Goal: Find specific page/section: Find specific page/section

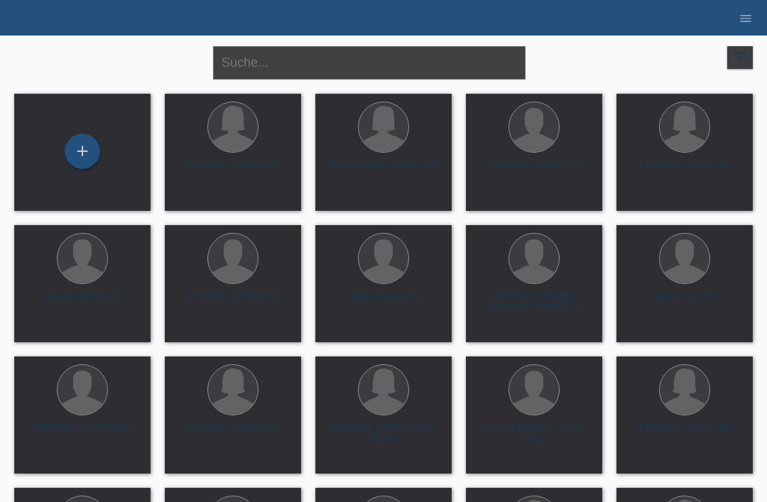
click at [342, 68] on input "text" at bounding box center [369, 62] width 312 height 33
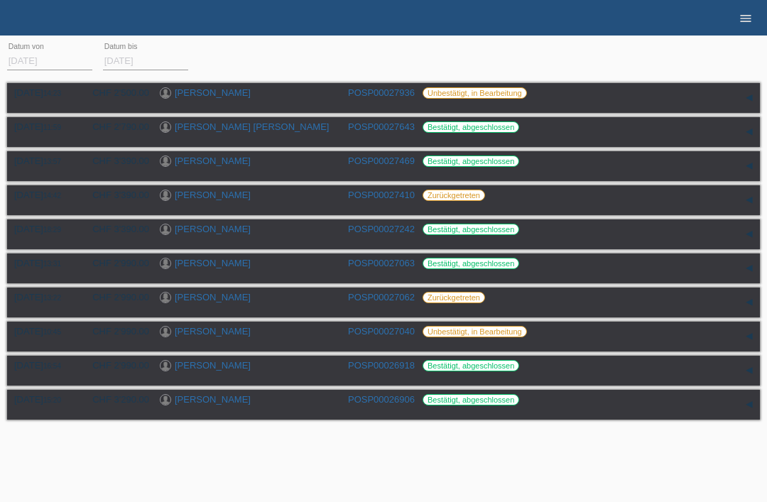
click at [741, 16] on icon "menu" at bounding box center [745, 18] width 14 height 14
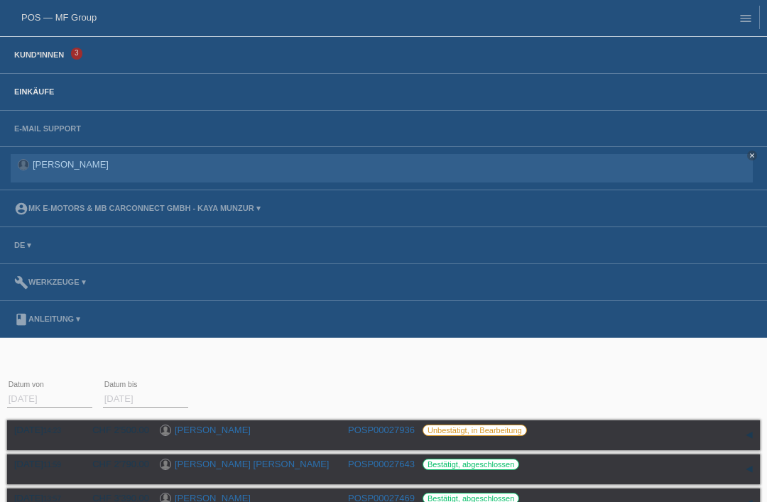
click at [35, 59] on link "Kund*innen" at bounding box center [39, 54] width 64 height 9
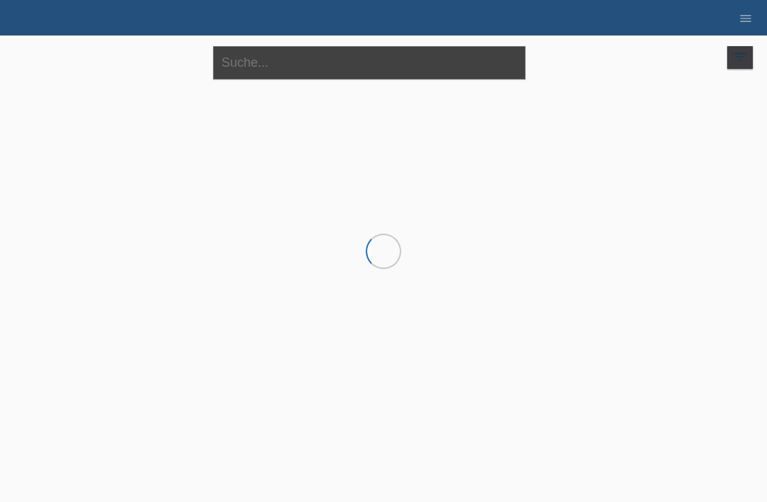
click at [275, 66] on input "text" at bounding box center [369, 62] width 312 height 33
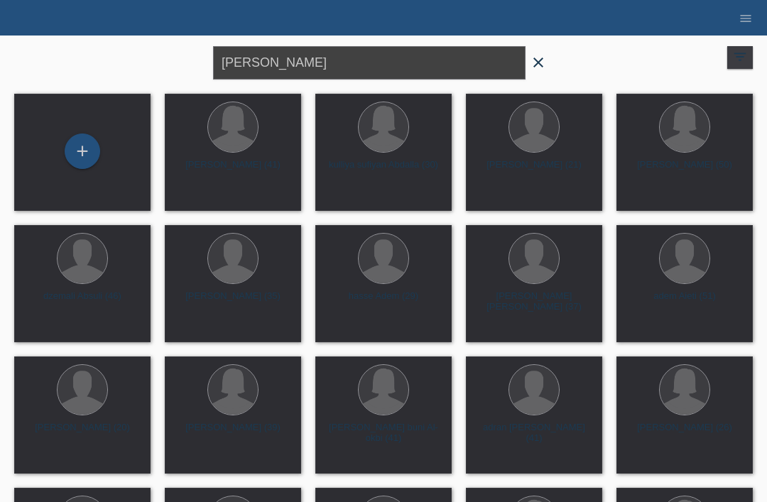
type input "Marco"
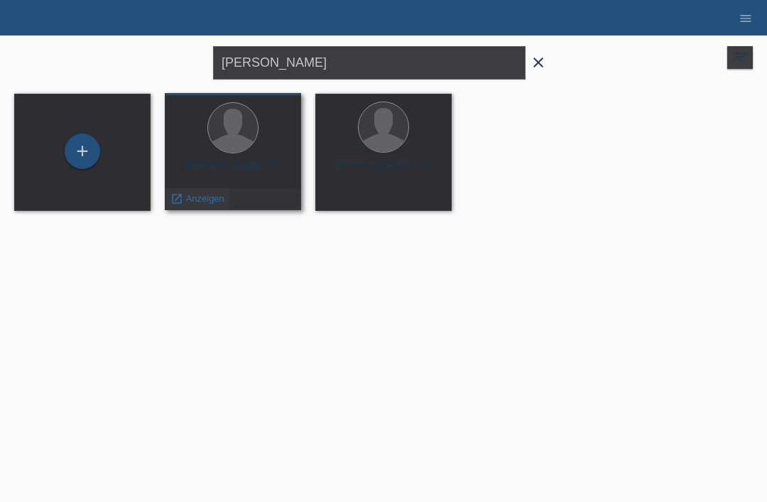
click at [204, 202] on span "Anzeigen" at bounding box center [205, 198] width 38 height 11
click at [547, 70] on span "close" at bounding box center [538, 63] width 28 height 21
